Goal: Task Accomplishment & Management: Manage account settings

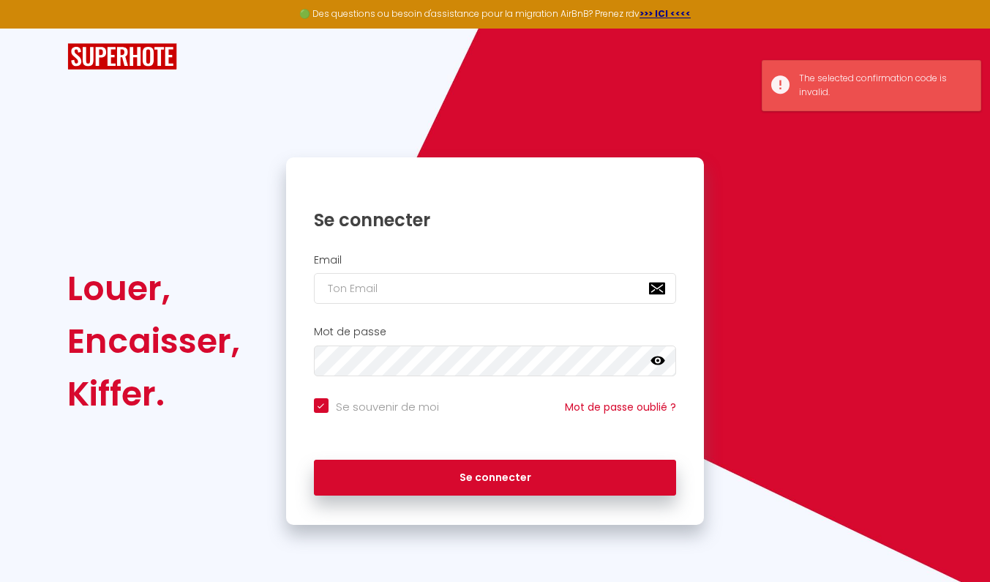
click at [373, 283] on input "email" at bounding box center [495, 288] width 363 height 31
type input "b"
checkbox input "true"
type input "bo"
checkbox input "true"
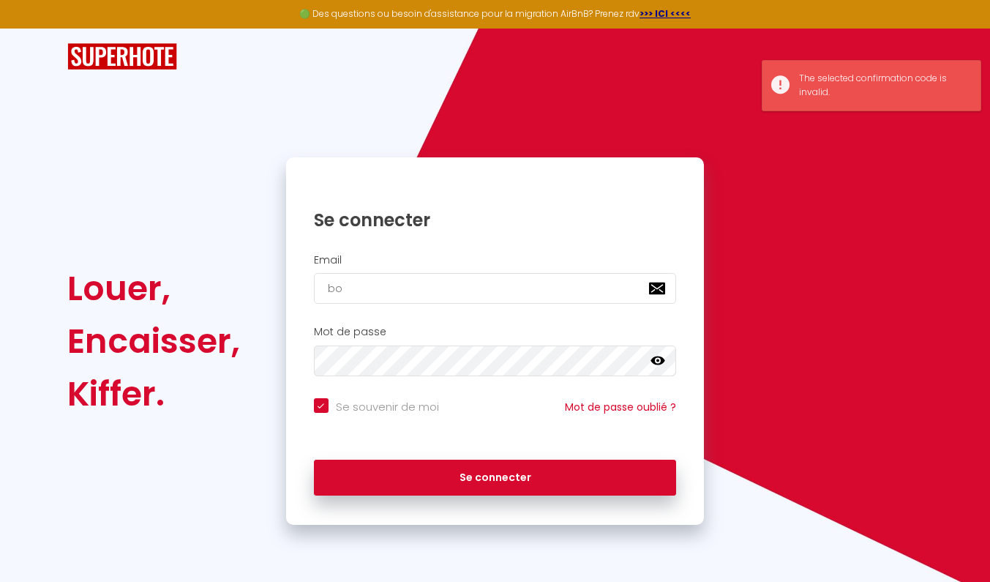
type input "boi"
checkbox input "true"
type input "bo"
checkbox input "true"
type input "bod"
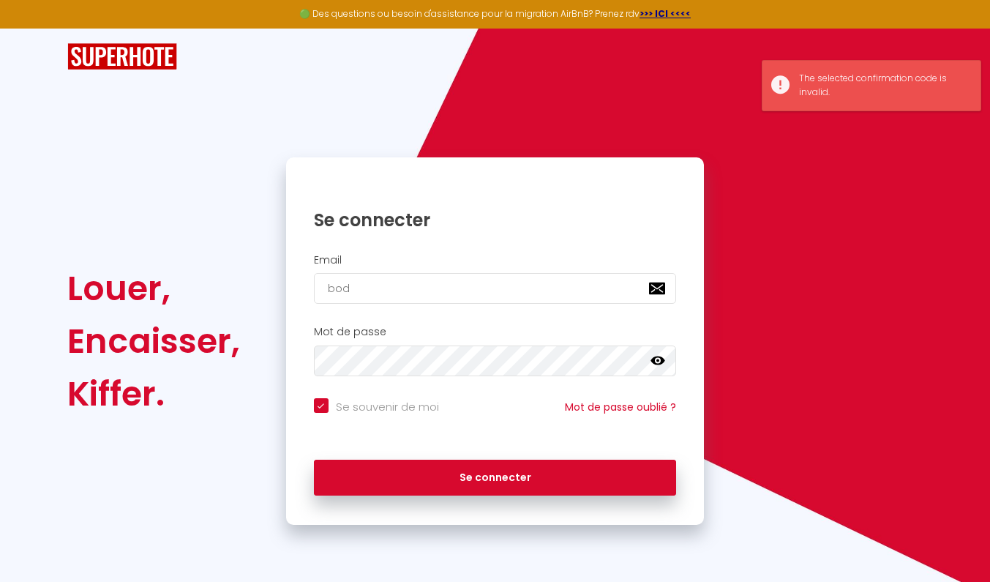
checkbox input "true"
type input "bodi"
checkbox input "true"
type input "[PERSON_NAME]"
checkbox input "true"
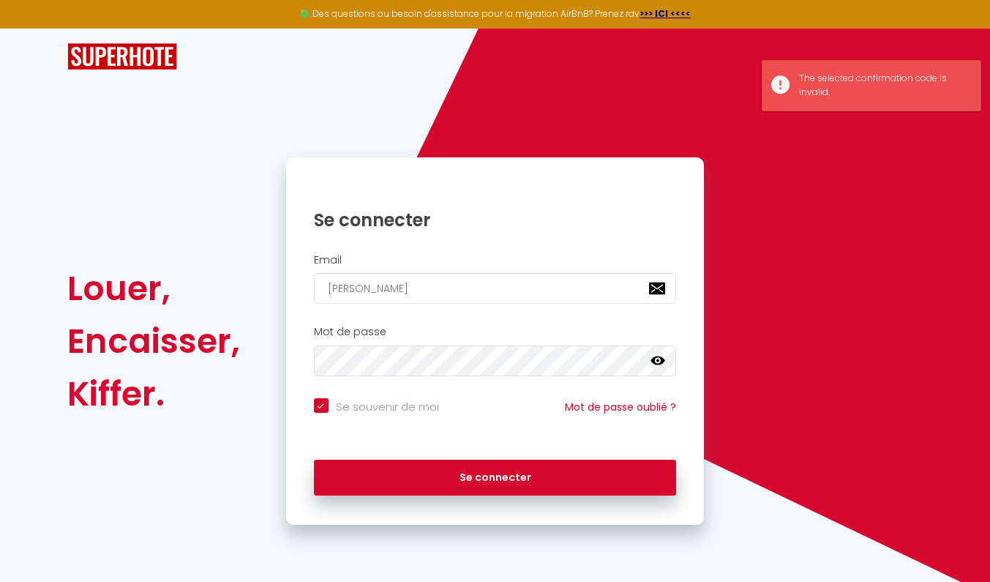
type input "bodino"
checkbox input "true"
type input "bodinom"
checkbox input "true"
type input "bodinom@"
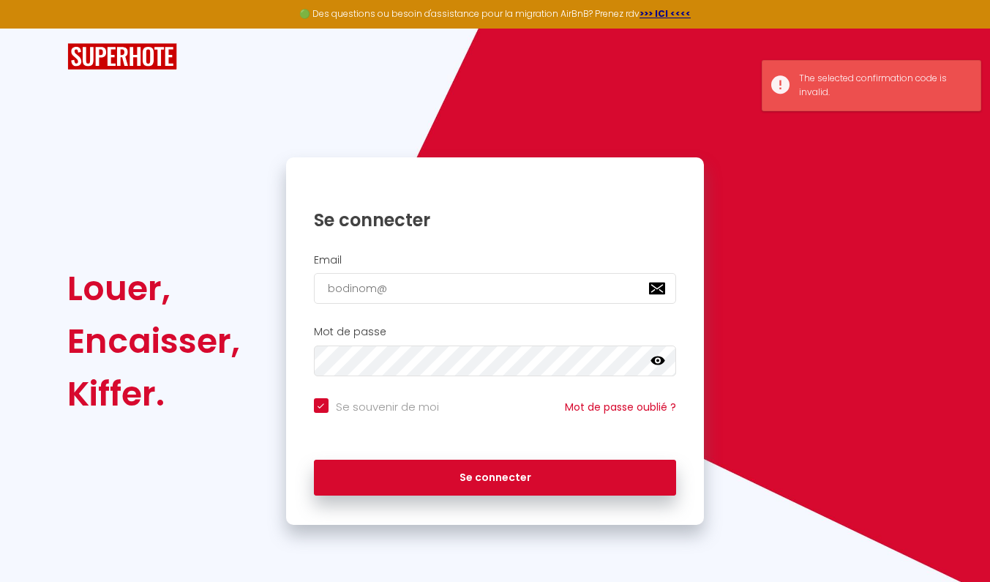
checkbox input "true"
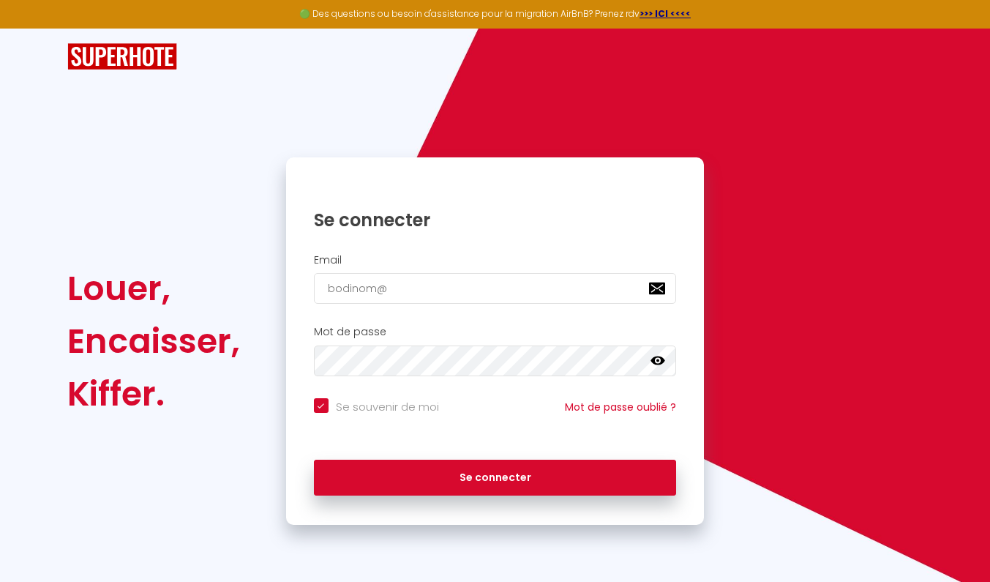
type input "bodinom@g"
checkbox input "true"
type input "bodinom@gm"
checkbox input "true"
type input "bodinom@gma"
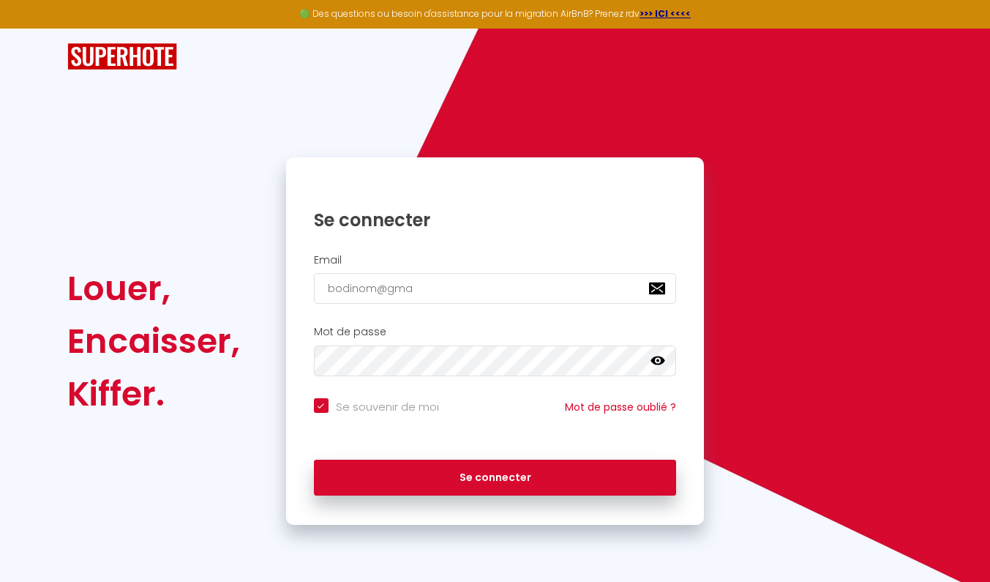
checkbox input "true"
type input "bodinom@gmai"
checkbox input "true"
type input "[EMAIL_ADDRESS]"
checkbox input "true"
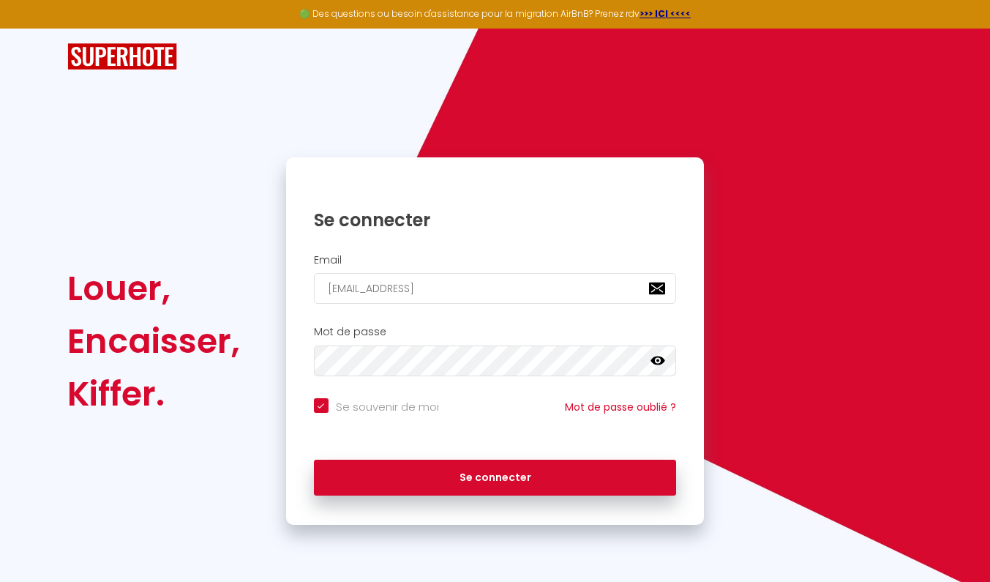
type input "[EMAIL_ADDRESS]."
checkbox input "true"
type input "bodinom@gmail.c"
checkbox input "true"
type input "[EMAIL_ADDRESS][DOMAIN_NAME]"
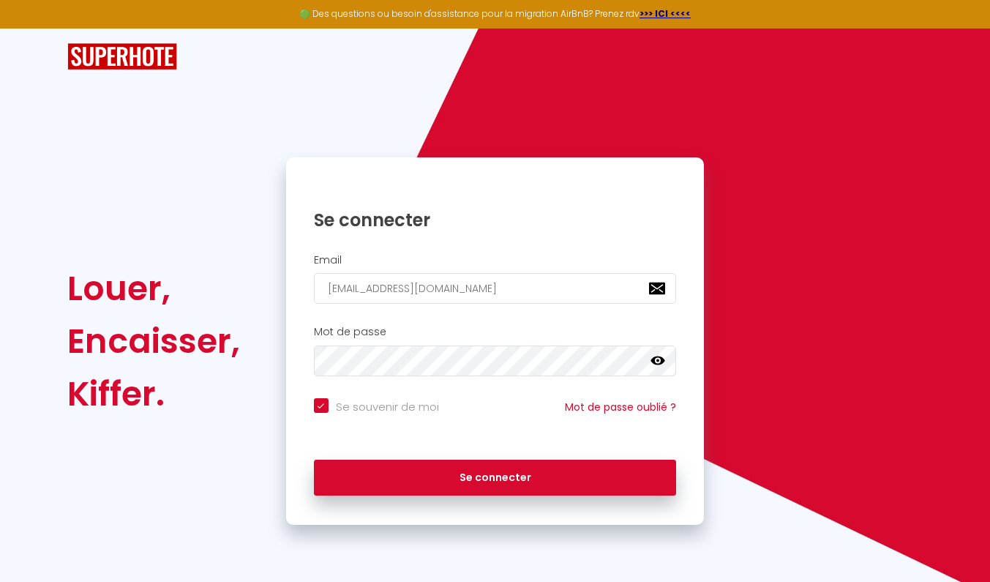
checkbox input "true"
type input "[EMAIL_ADDRESS][DOMAIN_NAME]"
checkbox input "true"
type input "[EMAIL_ADDRESS][DOMAIN_NAME]"
click at [495, 475] on button "Se connecter" at bounding box center [495, 478] width 363 height 37
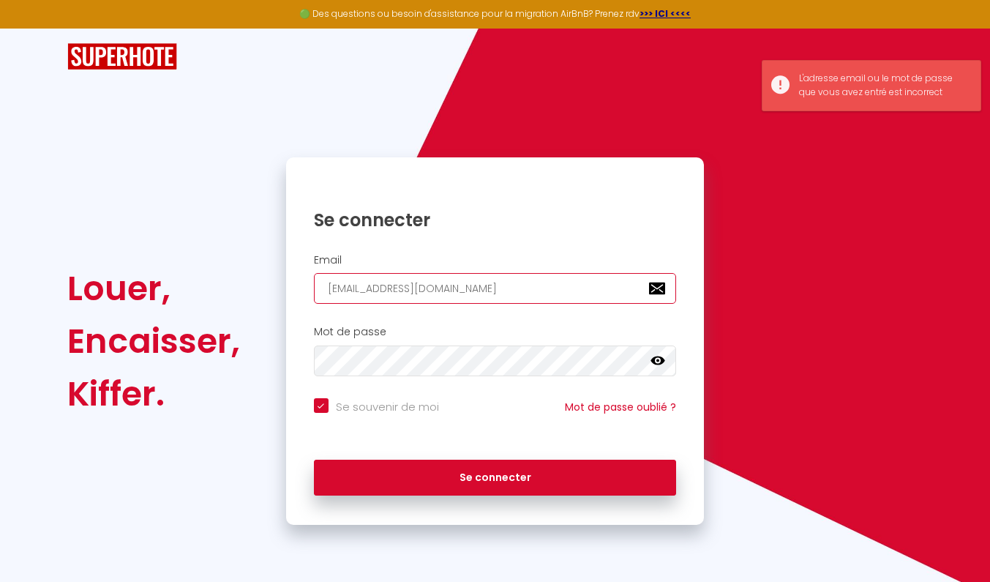
click at [461, 282] on input "[EMAIL_ADDRESS][DOMAIN_NAME]" at bounding box center [495, 288] width 363 height 31
click at [662, 358] on icon at bounding box center [658, 360] width 15 height 9
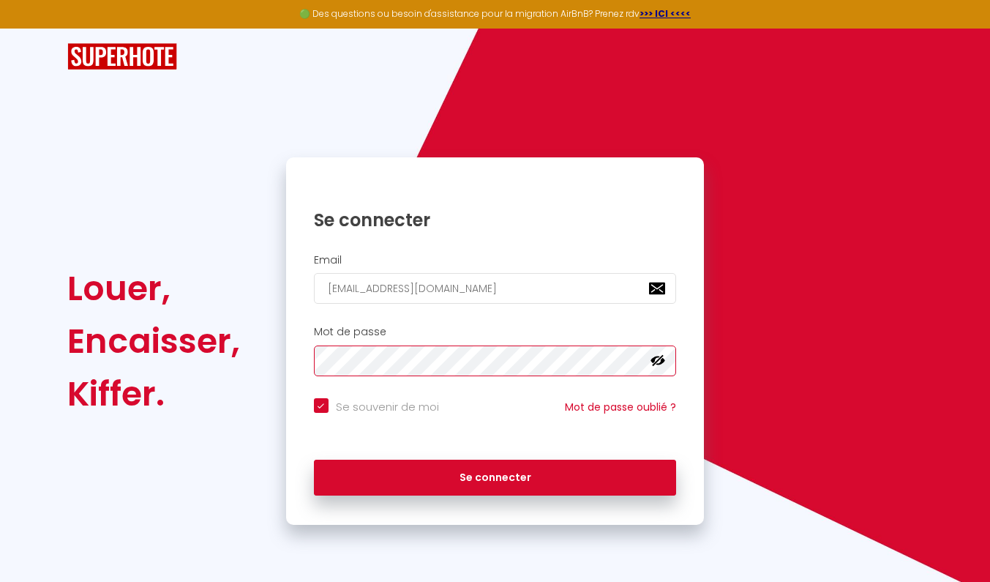
click at [495, 475] on button "Se connecter" at bounding box center [495, 478] width 363 height 37
checkbox input "true"
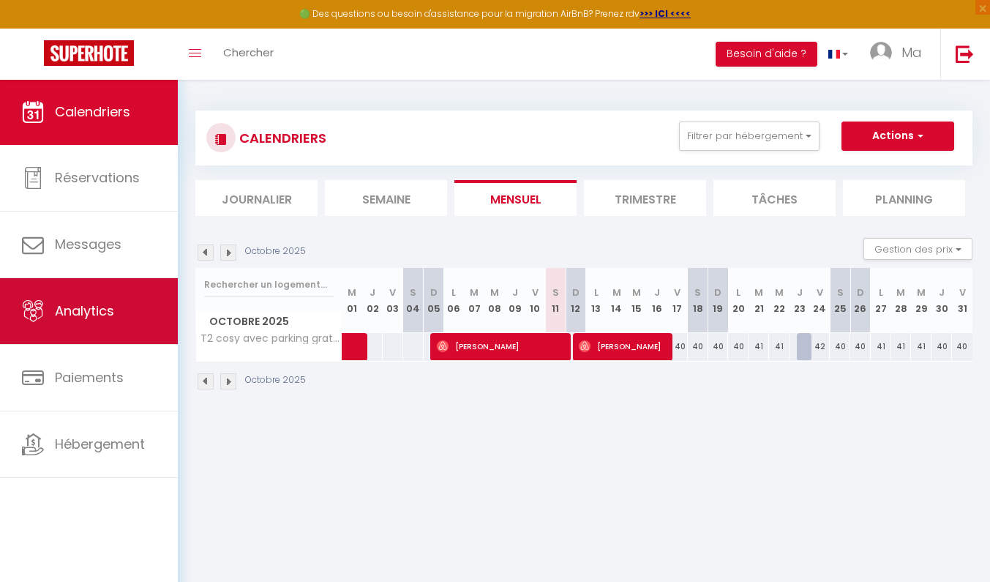
click at [108, 315] on span "Analytics" at bounding box center [84, 311] width 59 height 18
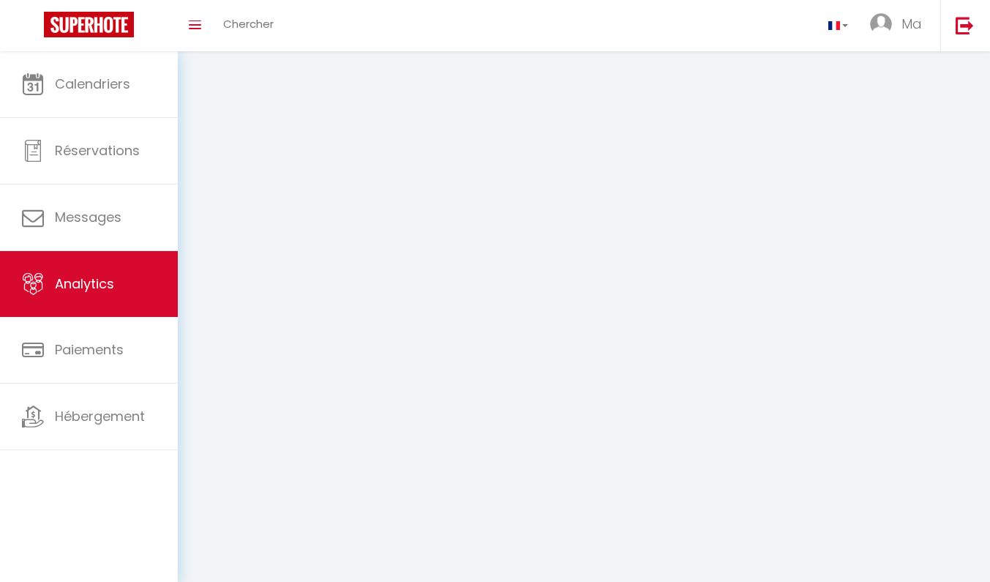
select select "2025"
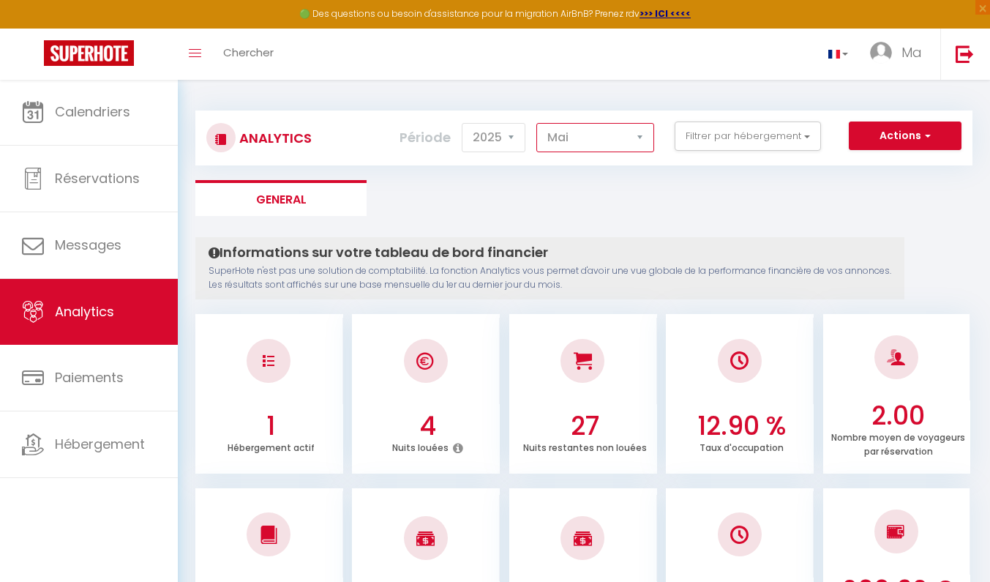
select select "6"
click at [287, 194] on li "General" at bounding box center [280, 198] width 171 height 36
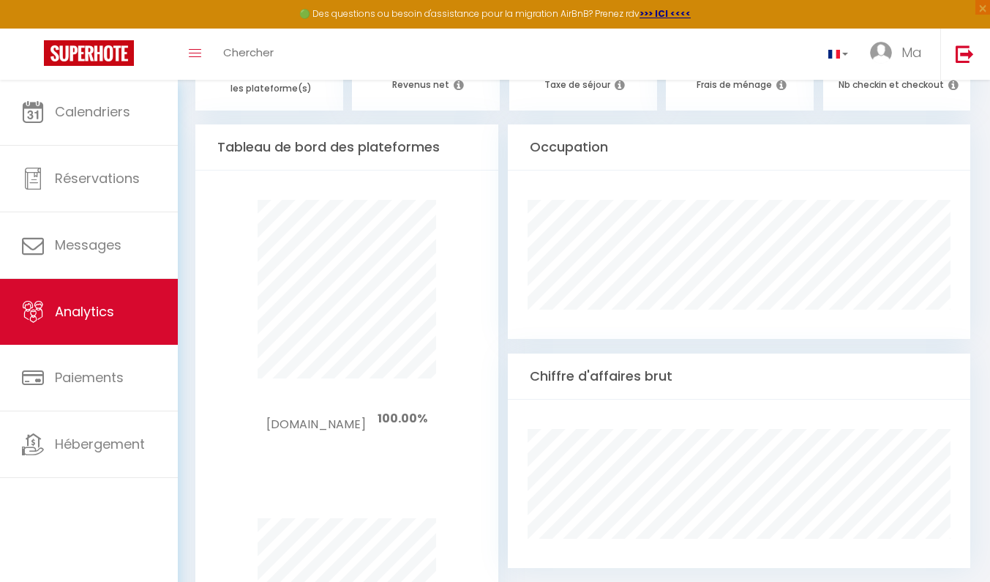
scroll to position [725, 0]
